Goal: Task Accomplishment & Management: Complete application form

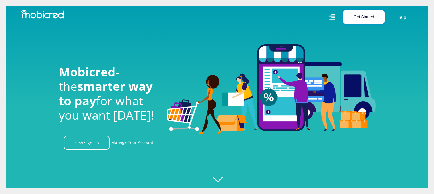
click at [365, 18] on button "Get Started" at bounding box center [364, 17] width 42 height 14
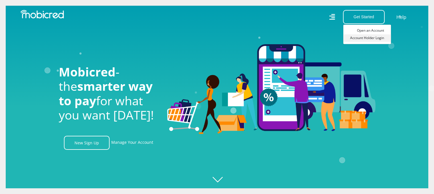
click at [369, 37] on link "Account Holder Login" at bounding box center [367, 37] width 48 height 7
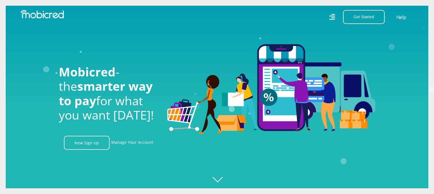
scroll to position [0, 38]
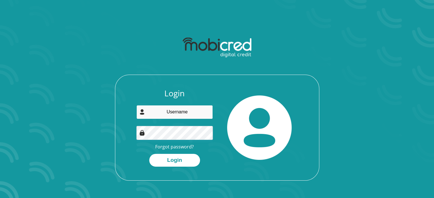
click at [192, 113] on input "email" at bounding box center [174, 112] width 76 height 14
type input "monrico@portfolium.co.za"
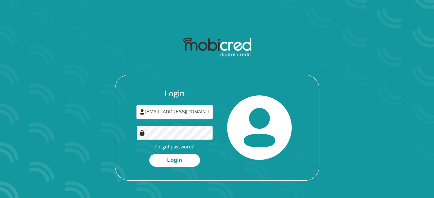
click at [149, 154] on button "Login" at bounding box center [174, 160] width 51 height 13
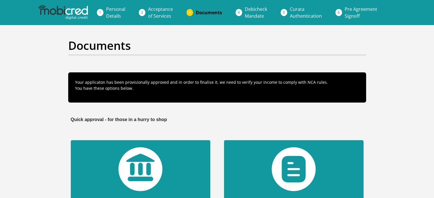
scroll to position [86, 0]
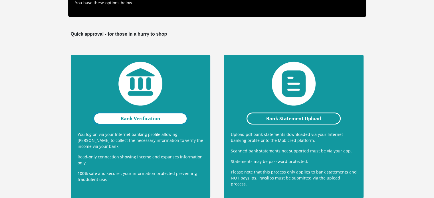
click at [135, 116] on link "Bank Verification" at bounding box center [140, 119] width 94 height 12
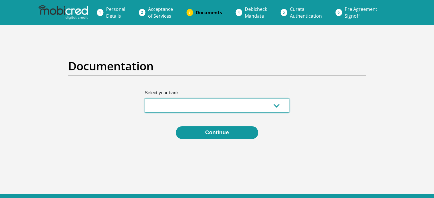
click at [234, 110] on select "Absa Capitec Bank Discovery Bank First National Bank Nedbank Standard Bank Tyme…" at bounding box center [217, 106] width 145 height 14
select select "{"id":"10","title":"Discovery Bank","institution":"Discovery Bank","alias":"dis…"
click at [145, 99] on select "Absa Capitec Bank Discovery Bank First National Bank Nedbank Standard Bank Tyme…" at bounding box center [217, 106] width 145 height 14
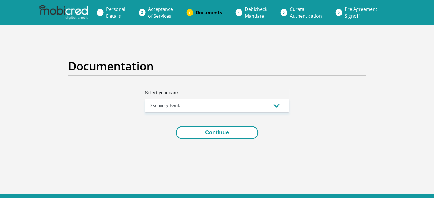
click at [218, 131] on button "Continue" at bounding box center [217, 132] width 82 height 13
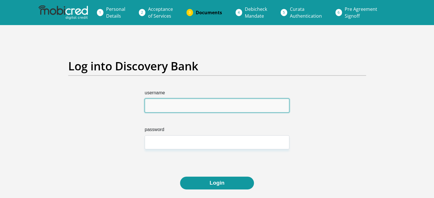
click at [205, 107] on input "username" at bounding box center [217, 106] width 145 height 14
type input "monricoarries"
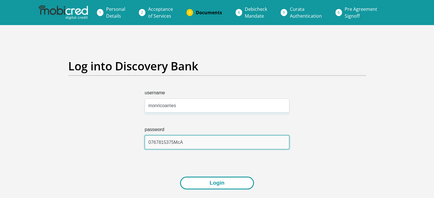
type input "0767815375McA"
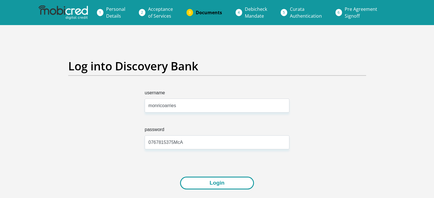
click at [219, 186] on button "Login" at bounding box center [217, 183] width 74 height 13
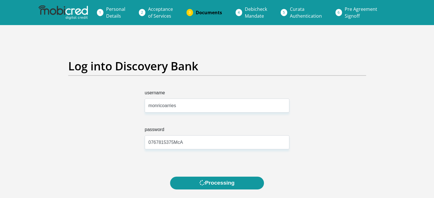
click at [341, 175] on div "username monricoarries password 0767815375McA" at bounding box center [217, 133] width 306 height 87
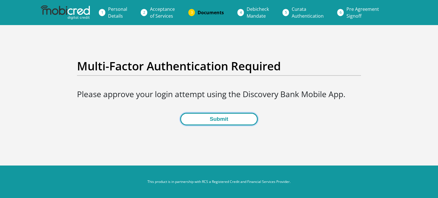
click at [225, 120] on button "Submit" at bounding box center [218, 119] width 77 height 13
